Goal: Task Accomplishment & Management: Manage account settings

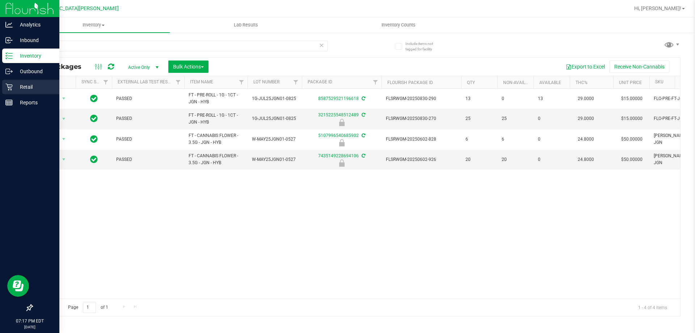
click at [25, 84] on p "Retail" at bounding box center [34, 87] width 43 height 9
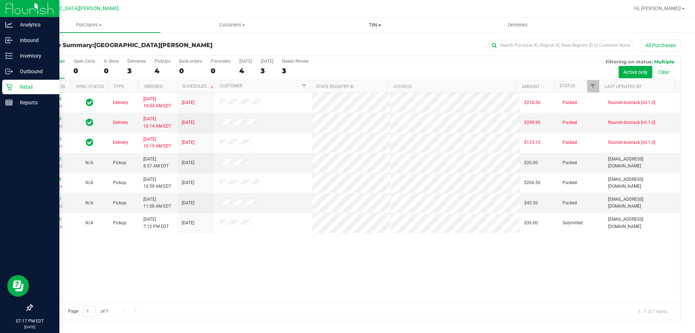
click at [377, 25] on span "Tills" at bounding box center [375, 25] width 142 height 7
click at [367, 47] on li "Manage tills" at bounding box center [374, 43] width 143 height 9
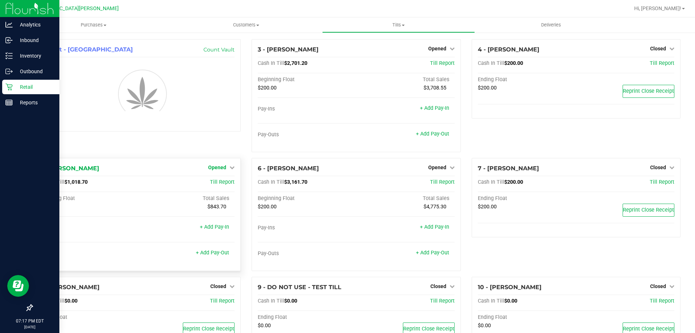
click at [220, 168] on span "Opened" at bounding box center [217, 167] width 18 height 6
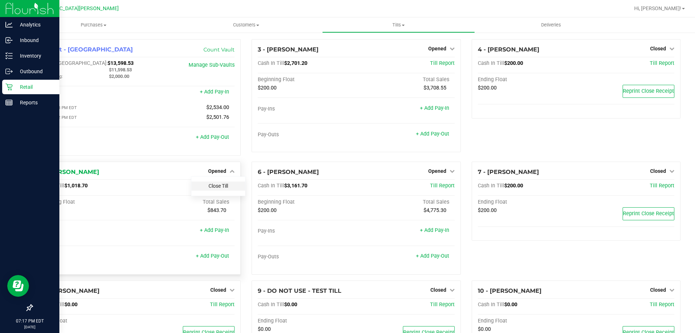
click at [210, 188] on link "Close Till" at bounding box center [219, 186] width 20 height 6
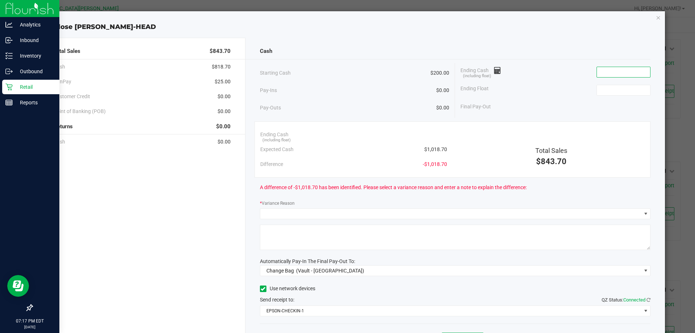
click at [597, 74] on input at bounding box center [623, 72] width 53 height 10
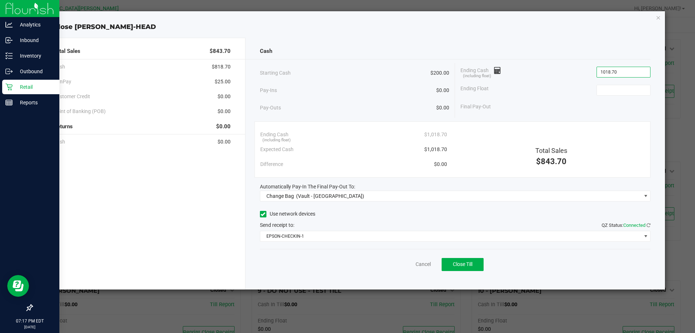
type input "$1,018.70"
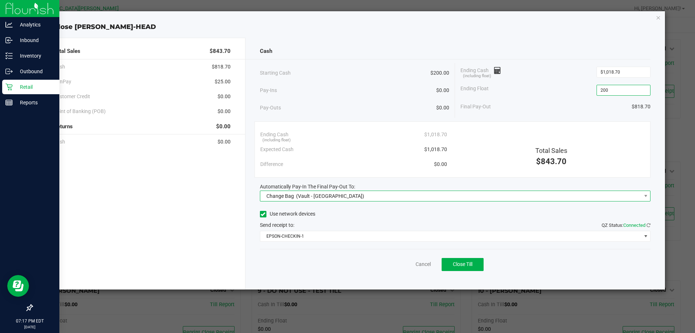
type input "$200.00"
click at [542, 201] on span "Change Bag (Vault - [GEOGRAPHIC_DATA])" at bounding box center [450, 196] width 381 height 10
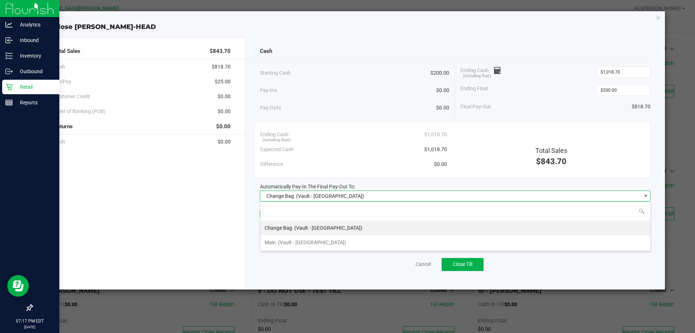
scroll to position [11, 391]
click at [347, 241] on li "Main (Vault - [GEOGRAPHIC_DATA])" at bounding box center [455, 242] width 390 height 14
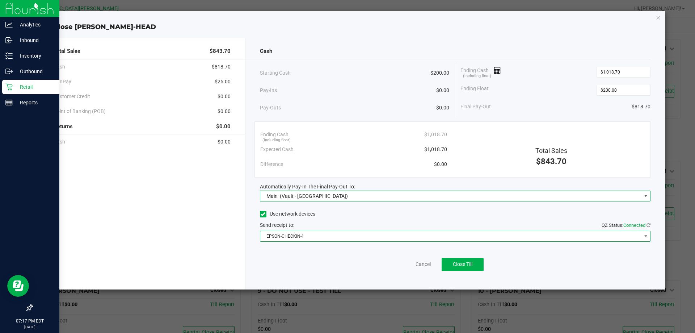
click at [342, 237] on span "EPSON-CHECKIN-1" at bounding box center [450, 236] width 381 height 10
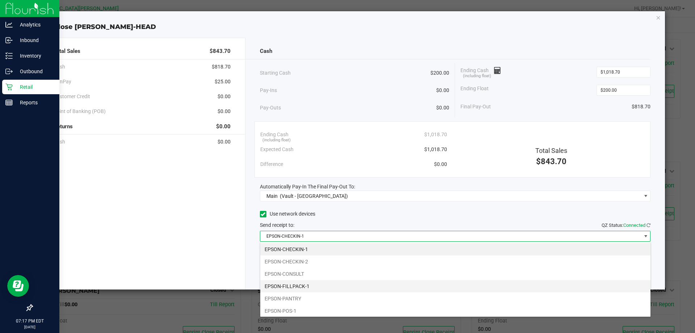
click at [299, 283] on li "EPSON-FILLPACK-1" at bounding box center [455, 286] width 390 height 12
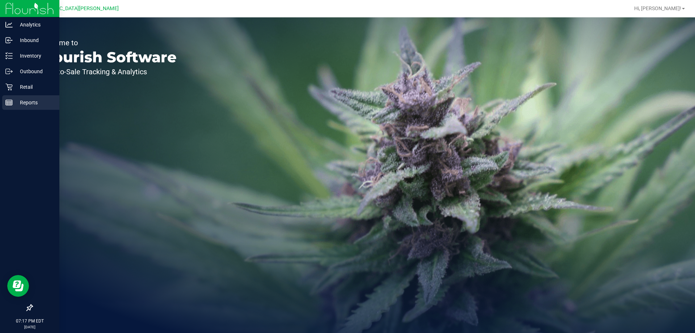
click at [24, 102] on p "Reports" at bounding box center [34, 102] width 43 height 9
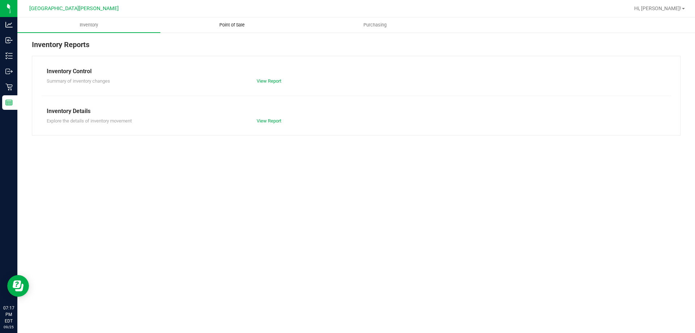
click at [231, 25] on span "Point of Sale" at bounding box center [232, 25] width 45 height 7
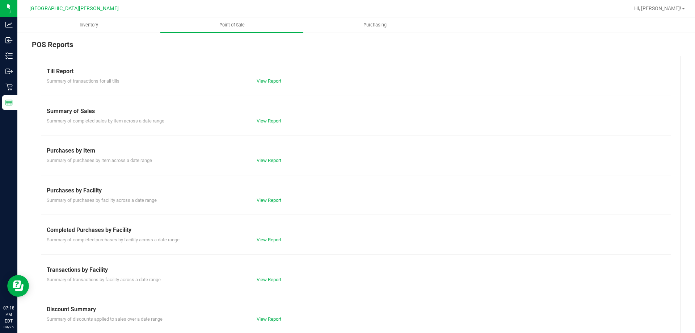
click at [270, 240] on link "View Report" at bounding box center [269, 239] width 25 height 5
